Goal: Check status

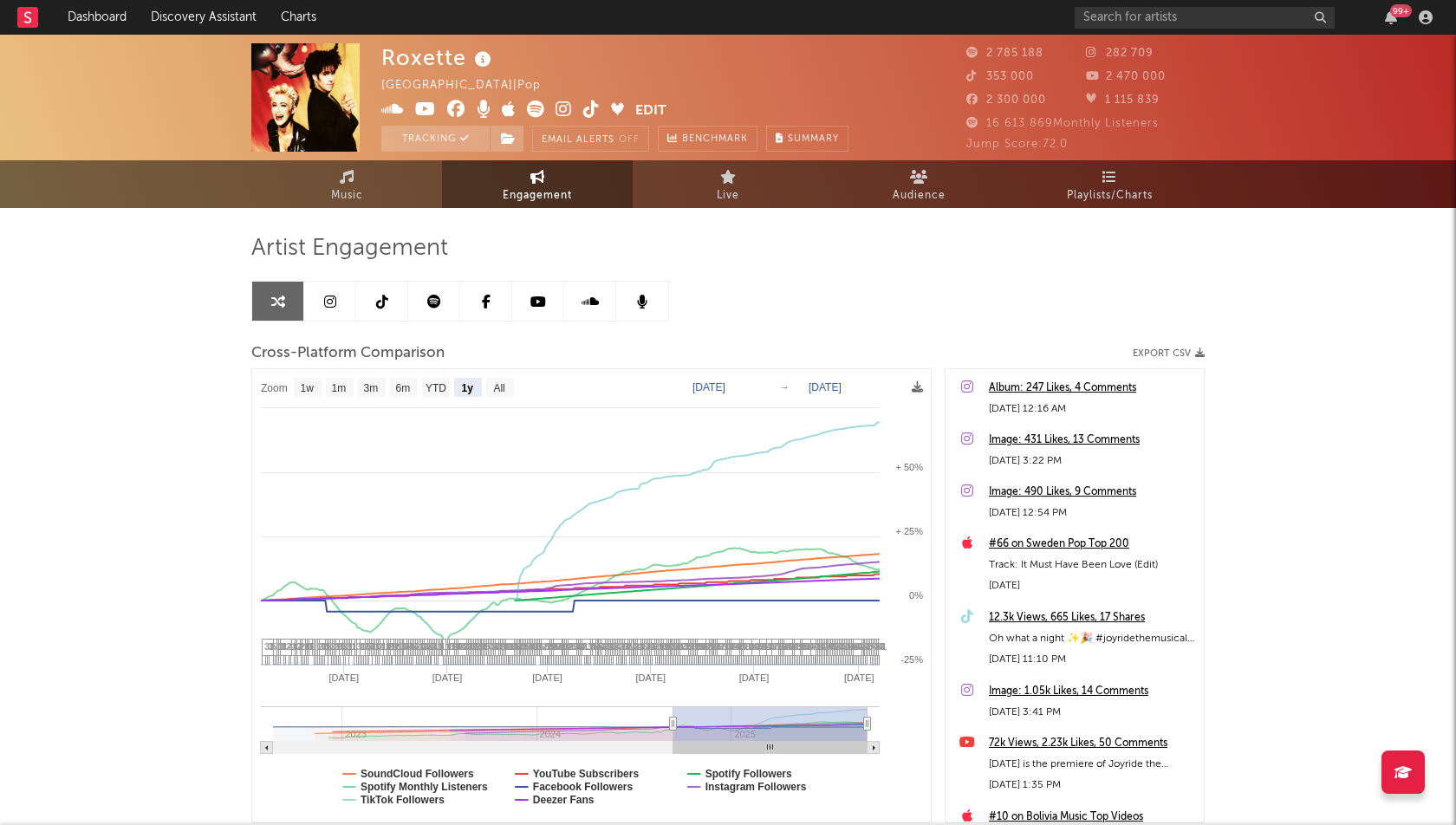
select select "1y"
click at [75, 18] on link "Dashboard" at bounding box center [97, 17] width 83 height 34
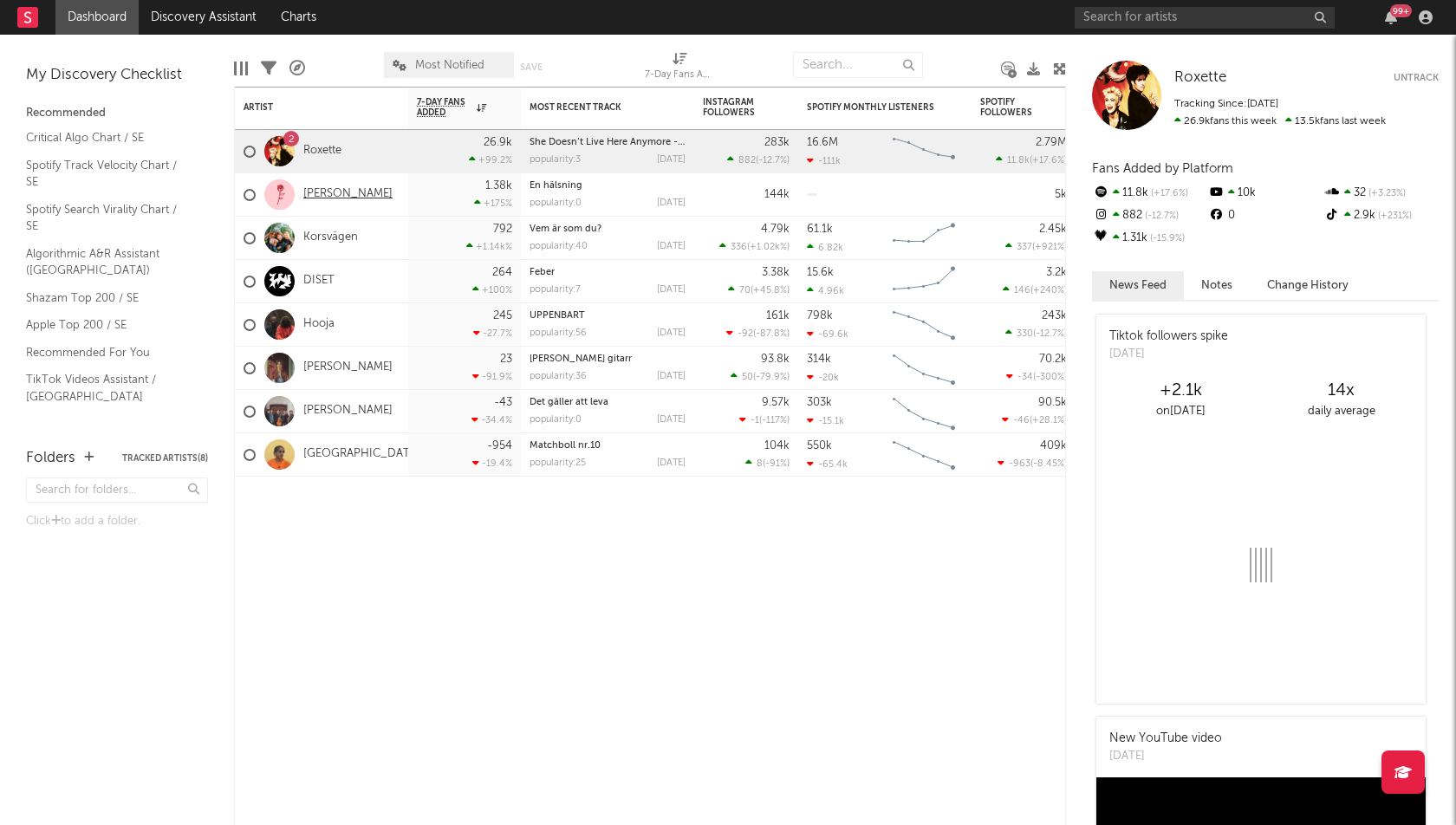
click at [313, 190] on link "[PERSON_NAME]" at bounding box center [348, 194] width 90 height 15
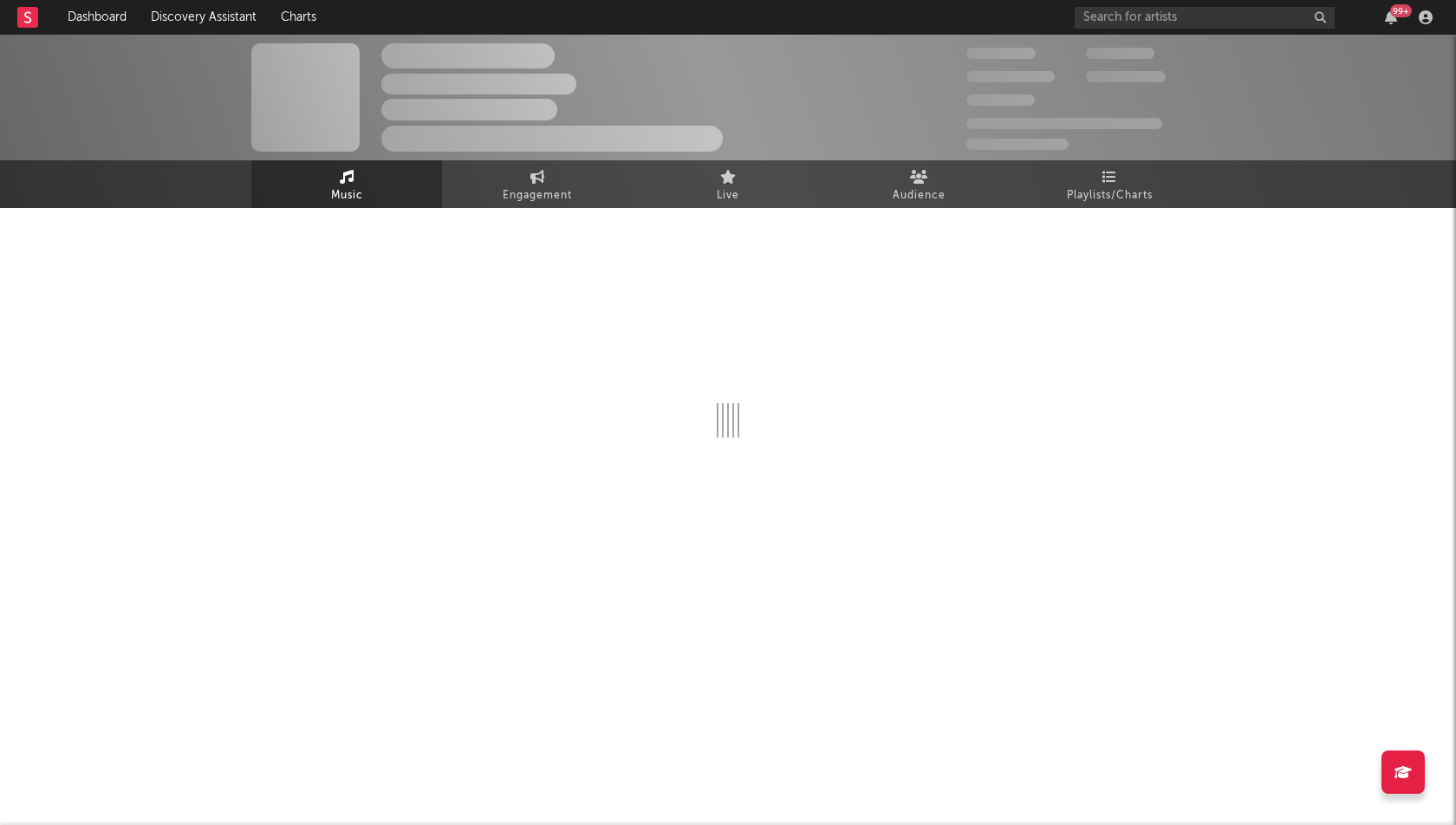
select select "1w"
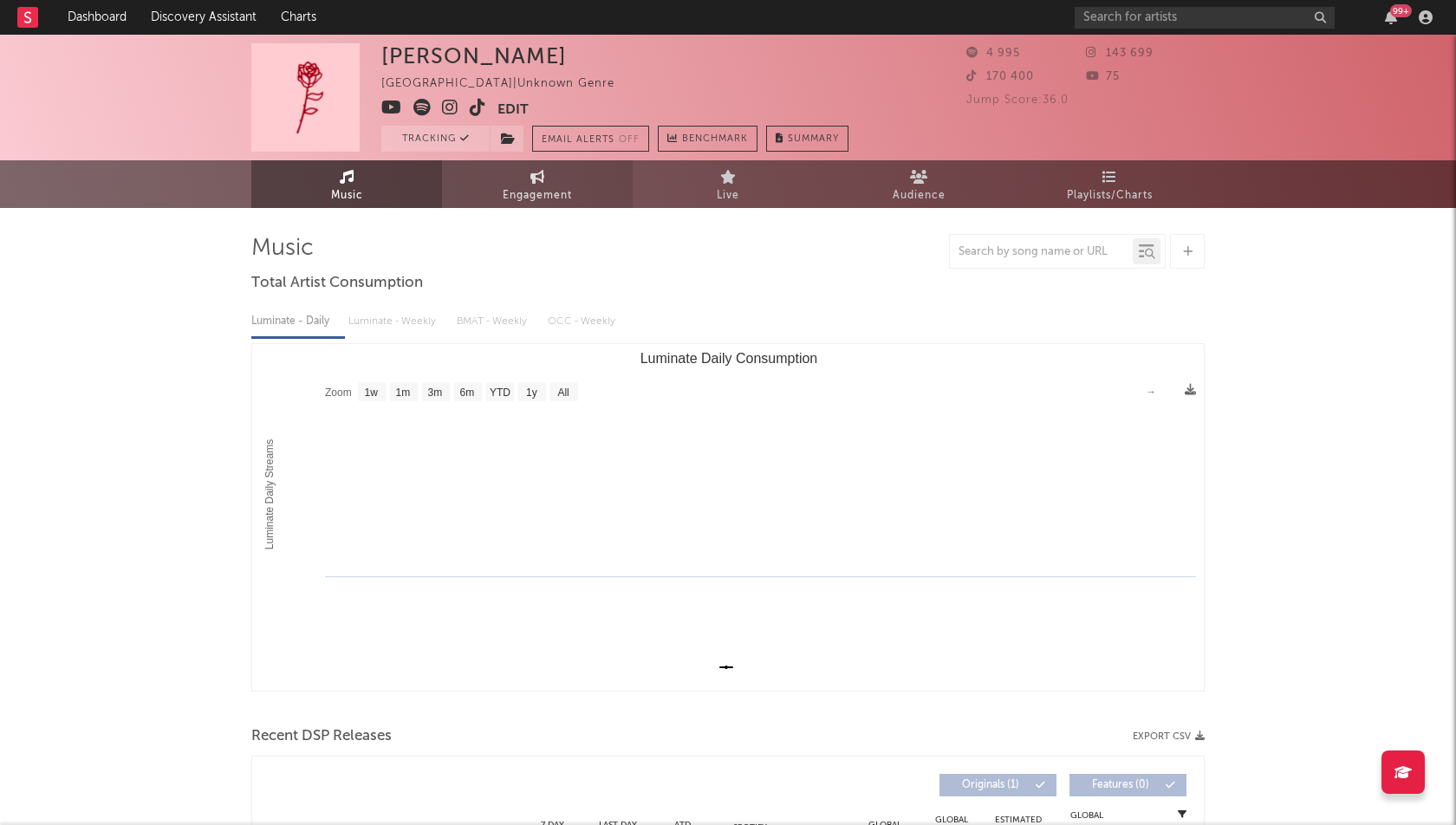
click at [571, 182] on link "Engagement" at bounding box center [536, 184] width 190 height 47
select select "1w"
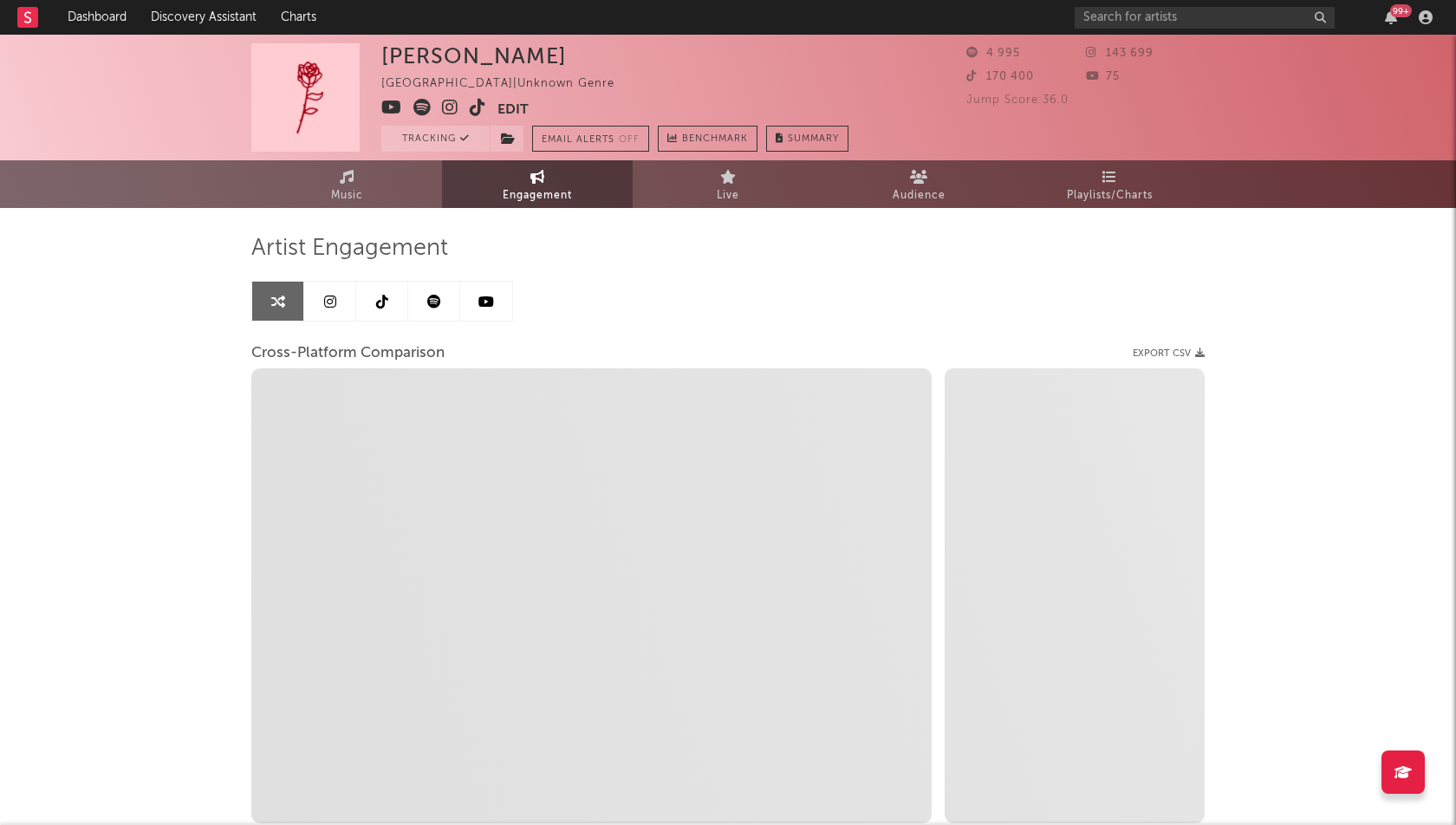
select select "1m"
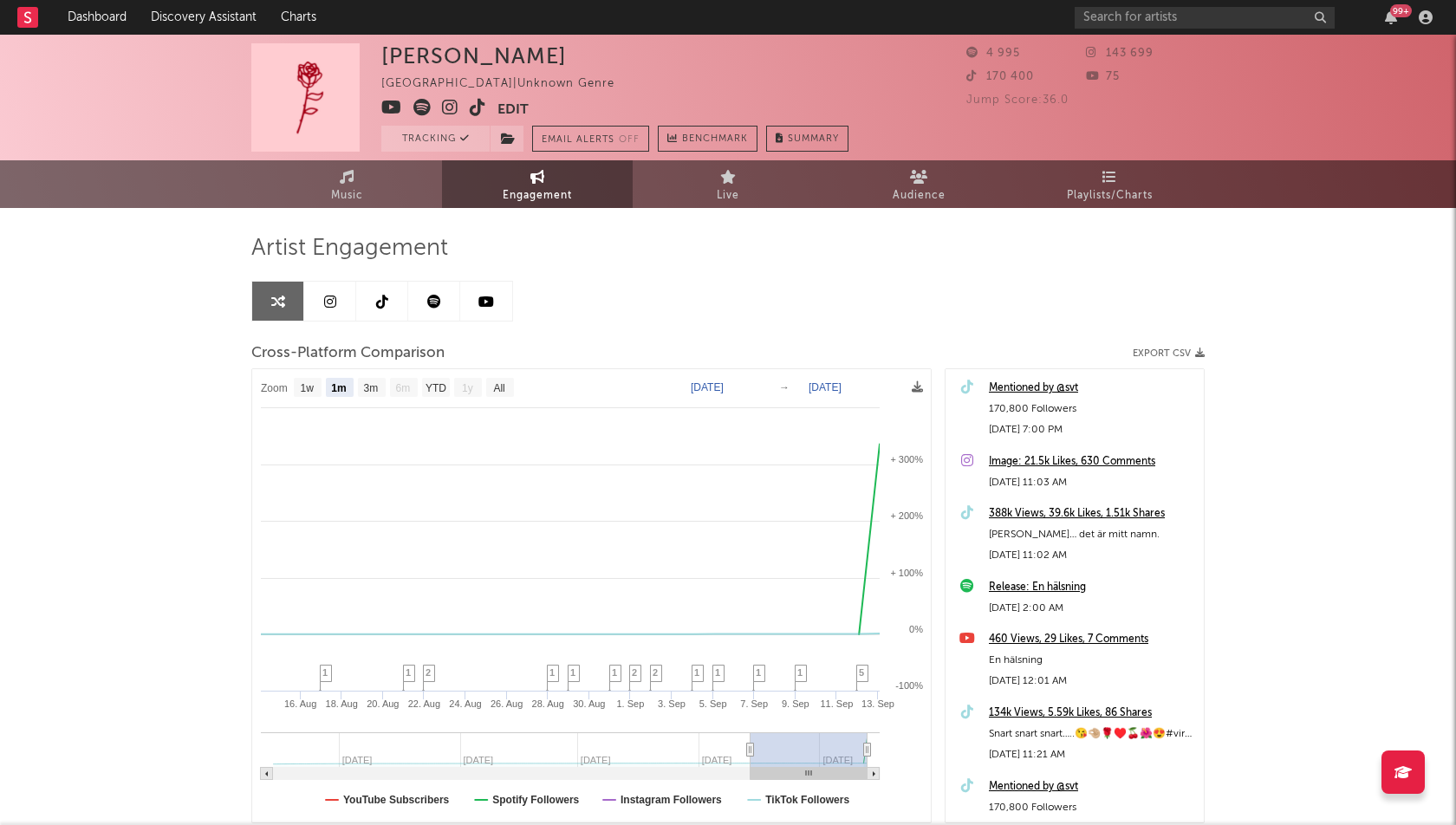
scroll to position [118, 0]
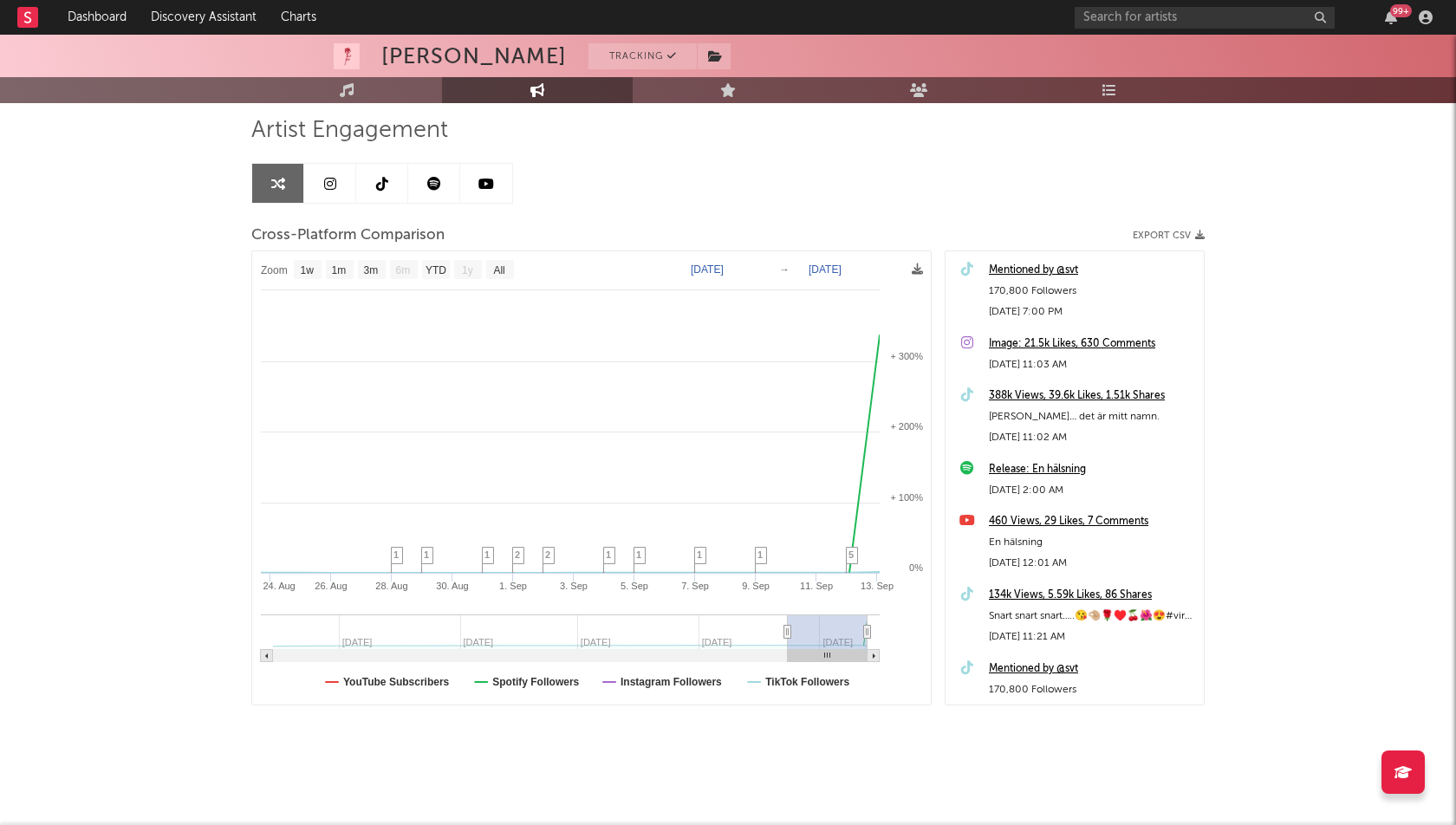
type input "[DATE]"
drag, startPoint x: 751, startPoint y: 629, endPoint x: 813, endPoint y: 629, distance: 62.0
click at [792, 629] on icon at bounding box center [788, 632] width 7 height 13
select select "1w"
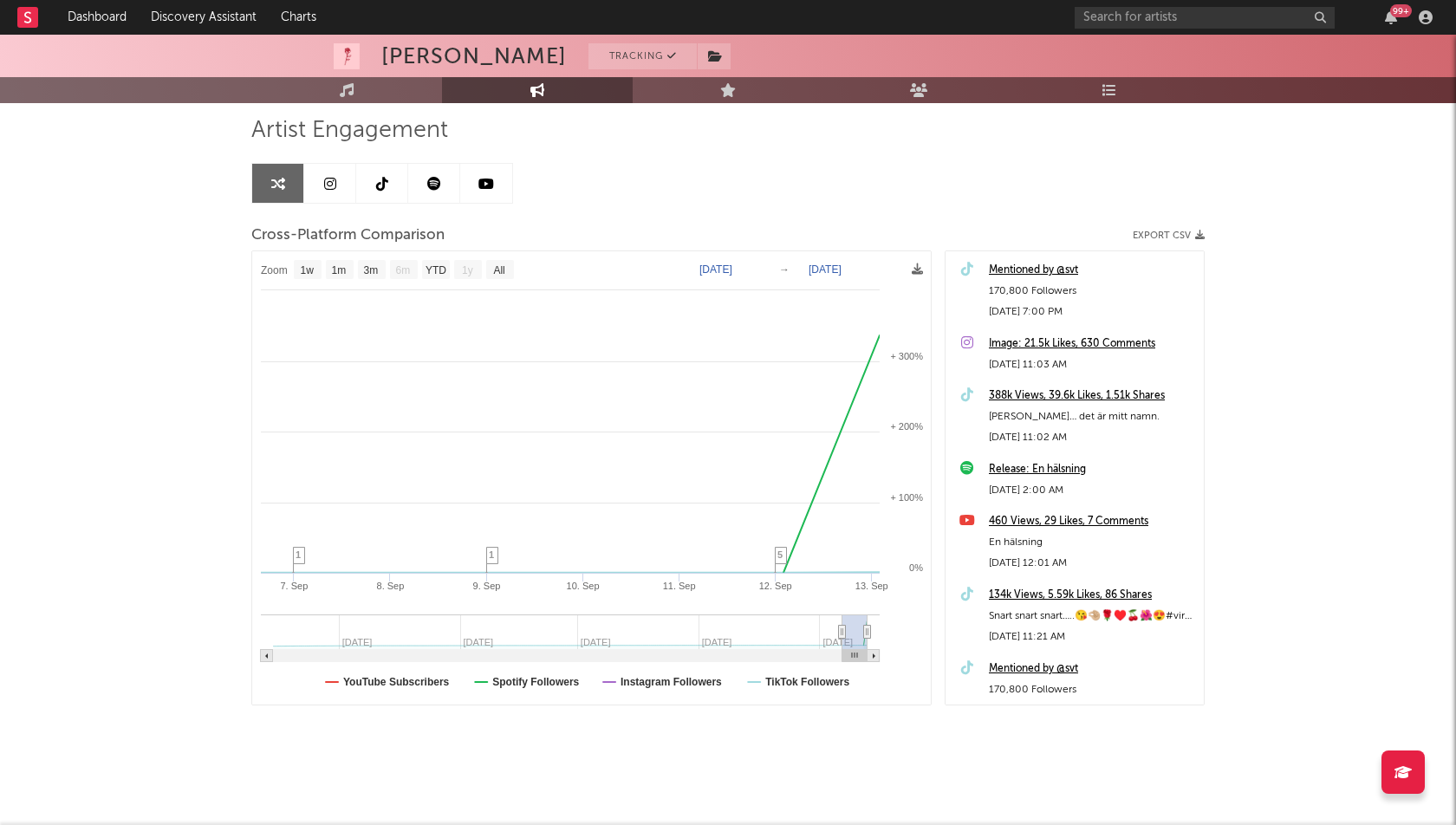
type input "[DATE]"
select select "1w"
drag, startPoint x: 808, startPoint y: 629, endPoint x: 861, endPoint y: 629, distance: 53.0
type input "[DATE]"
select select "1w"
